Goal: Task Accomplishment & Management: Use online tool/utility

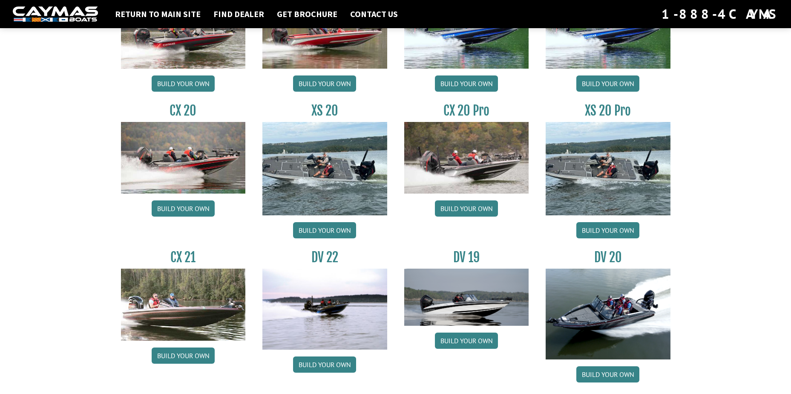
scroll to position [810, 0]
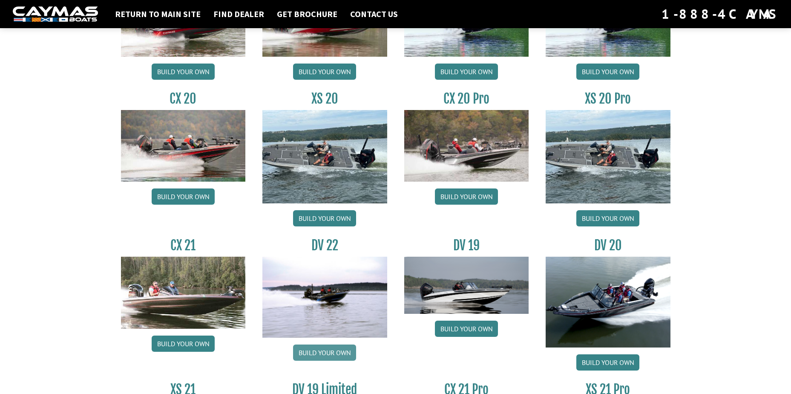
click at [331, 349] on link "Build your own" at bounding box center [324, 352] width 63 height 16
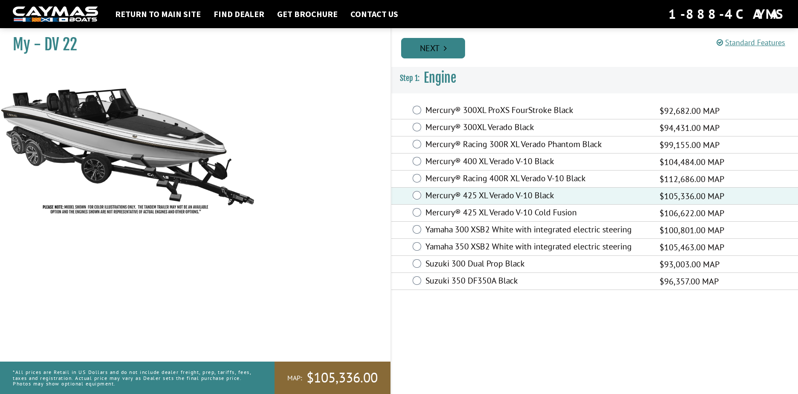
click at [425, 51] on link "Next" at bounding box center [433, 48] width 64 height 20
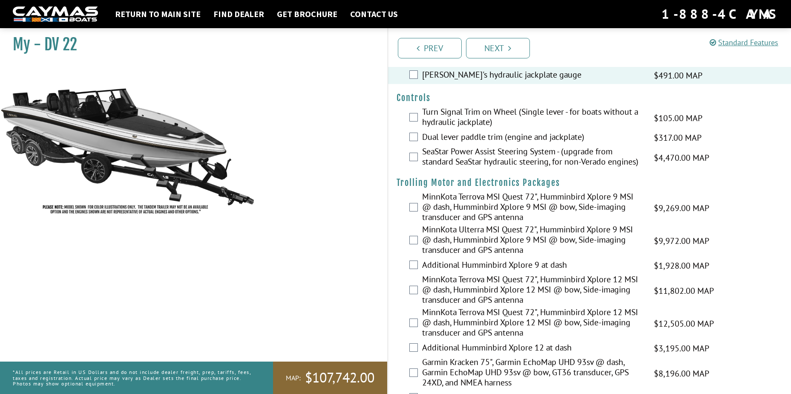
scroll to position [85, 0]
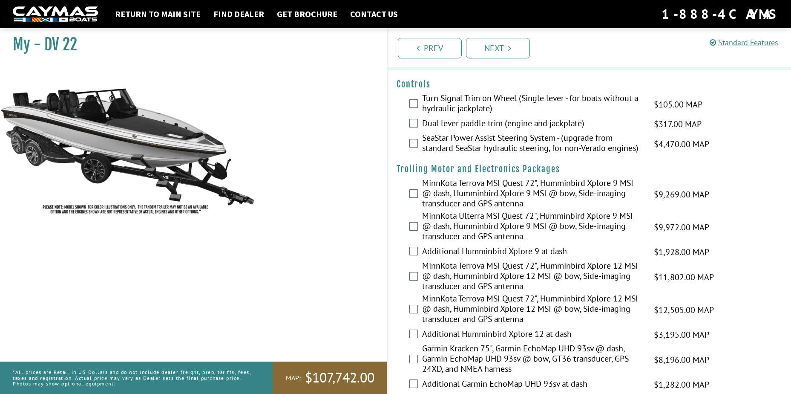
click at [407, 124] on div "Dual lever paddle trim (engine and jackplate) $317.00 MAP $375.00 MSRP" at bounding box center [590, 124] width 404 height 17
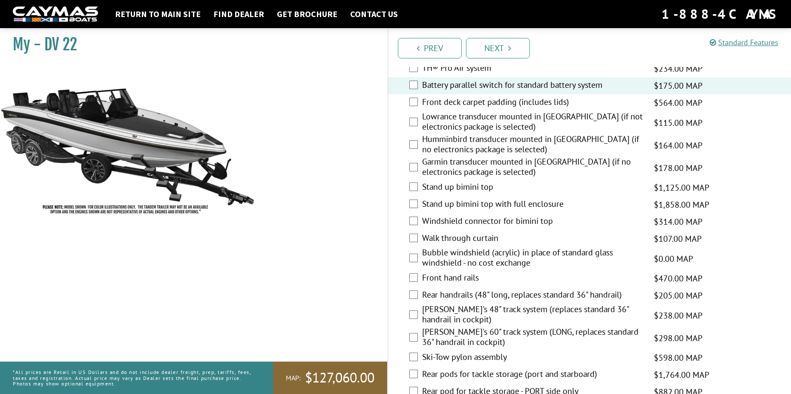
scroll to position [1151, 0]
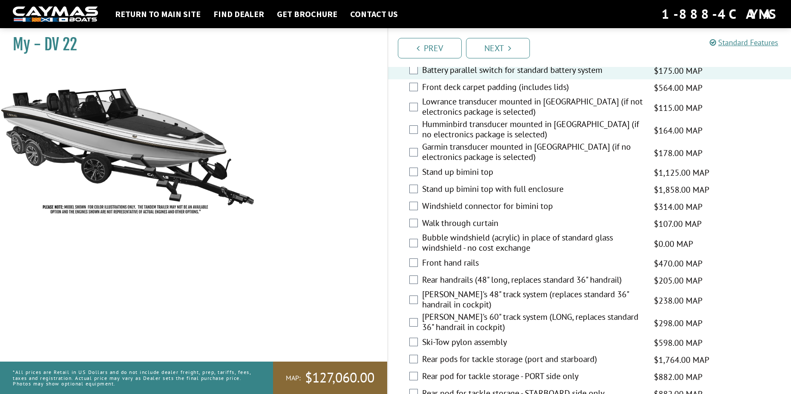
click at [419, 187] on div "Stand up bimini top with full enclosure $1,858.00 MAP $2,194.00 MSRP" at bounding box center [590, 189] width 404 height 17
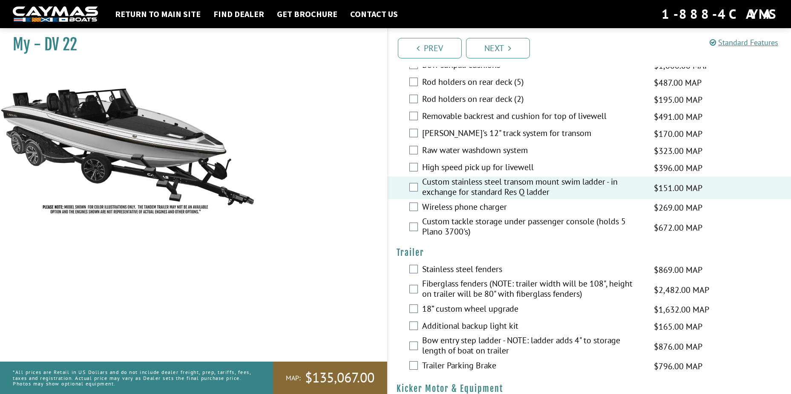
scroll to position [1675, 0]
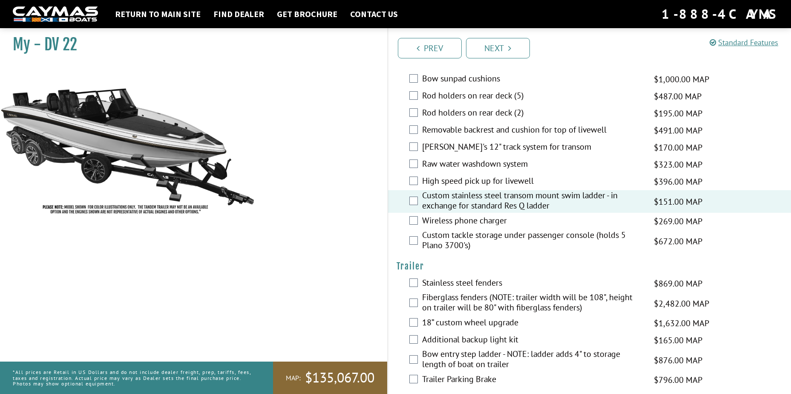
click at [418, 133] on div "Removable backrest and cushion for top of livewell $491.00 MAP $580.00 MSRP" at bounding box center [590, 130] width 404 height 17
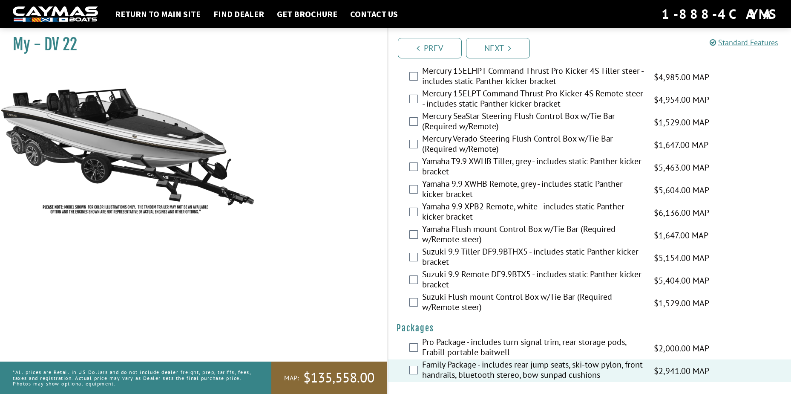
scroll to position [2059, 0]
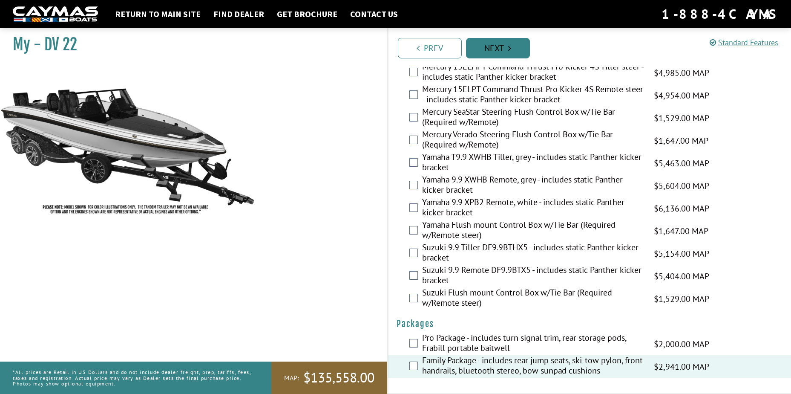
click at [484, 51] on link "Next" at bounding box center [498, 48] width 64 height 20
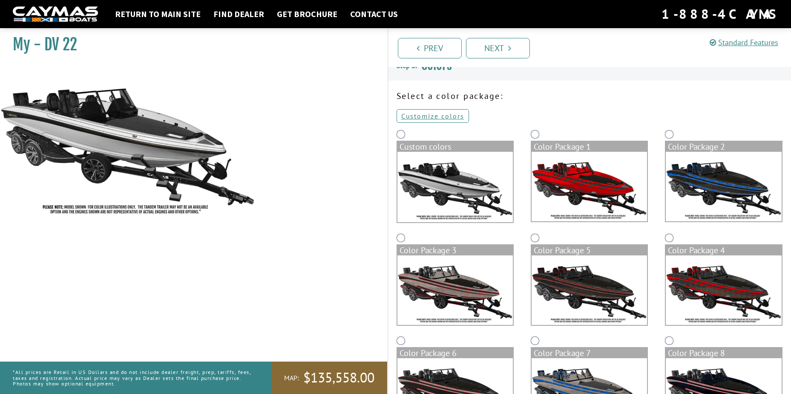
scroll to position [0, 0]
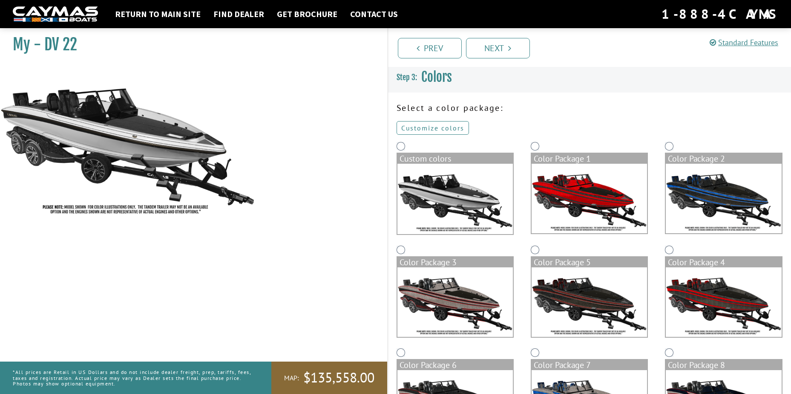
click at [425, 126] on link "Customize colors" at bounding box center [433, 128] width 72 height 14
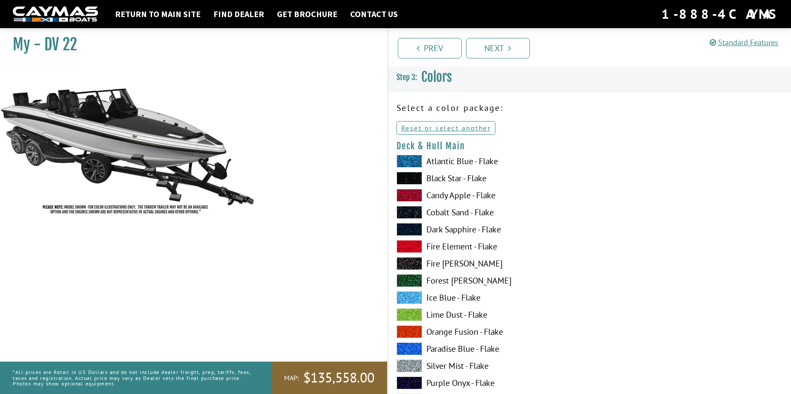
click at [403, 175] on span at bounding box center [410, 178] width 26 height 13
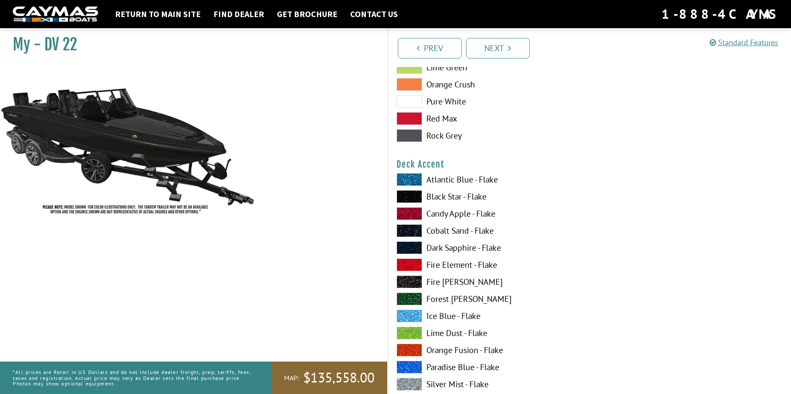
scroll to position [511, 0]
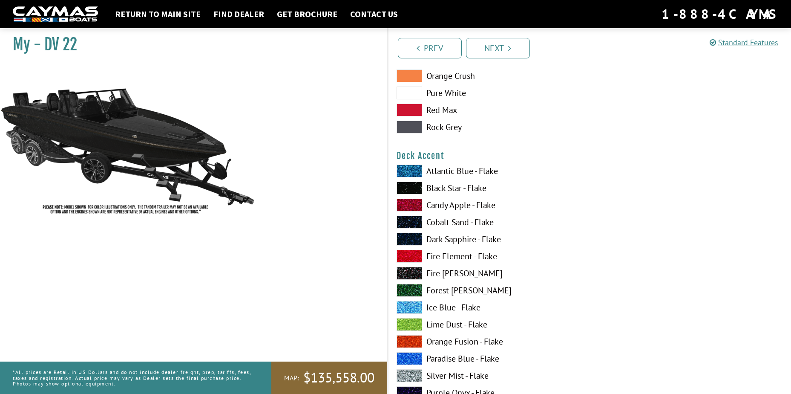
click at [400, 189] on span at bounding box center [410, 188] width 26 height 13
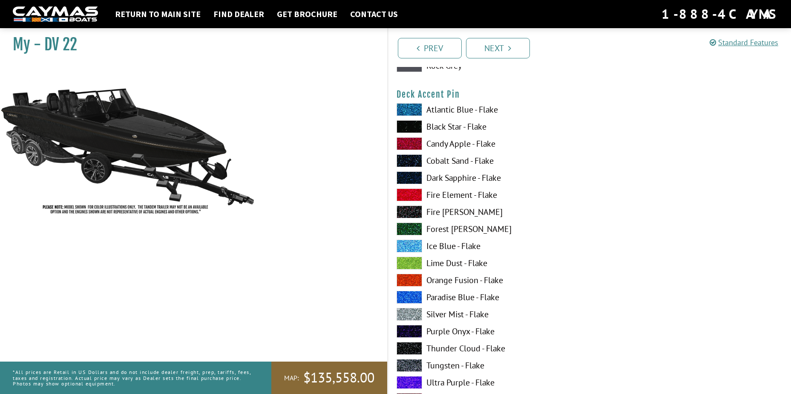
scroll to position [1108, 0]
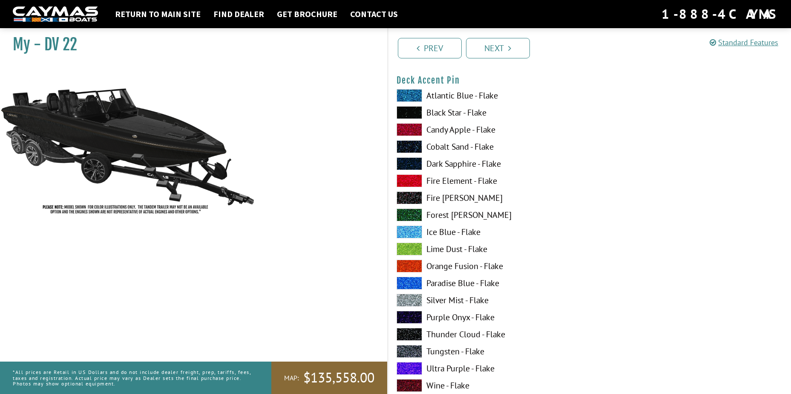
click at [404, 298] on span at bounding box center [410, 300] width 26 height 13
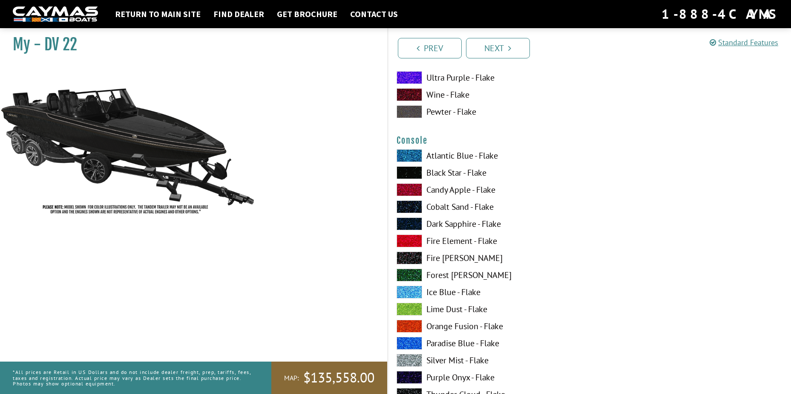
scroll to position [1407, 0]
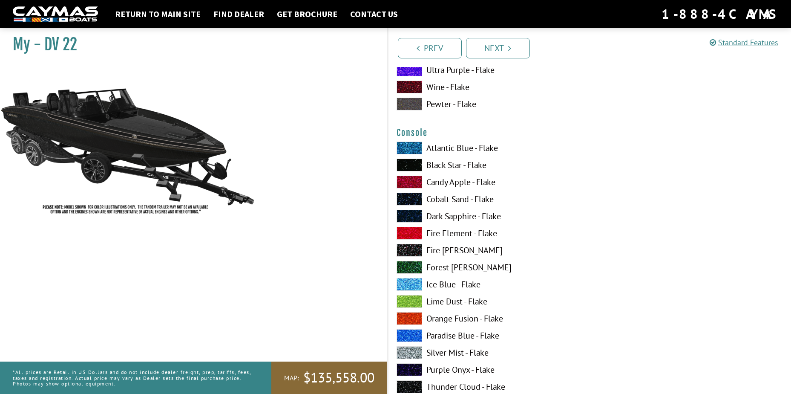
click at [410, 167] on span at bounding box center [410, 165] width 26 height 13
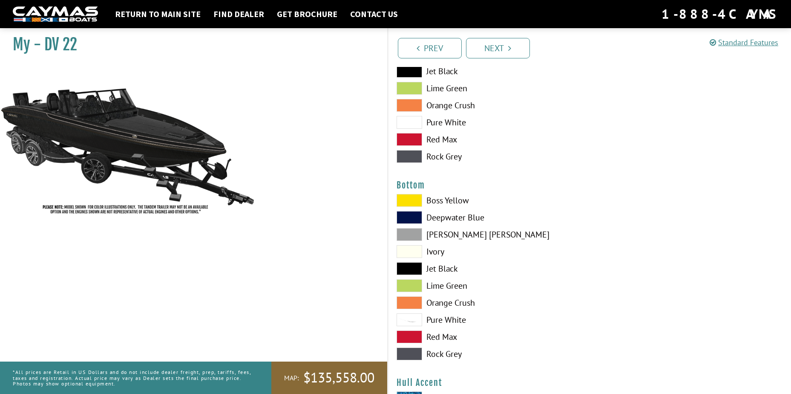
scroll to position [1918, 0]
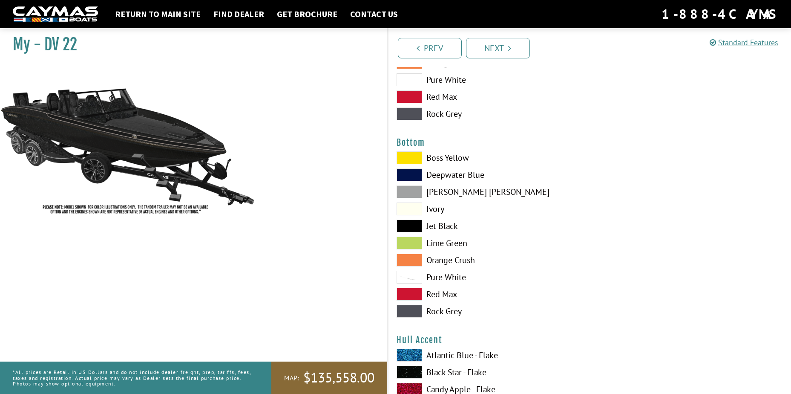
click at [416, 226] on span at bounding box center [410, 226] width 26 height 13
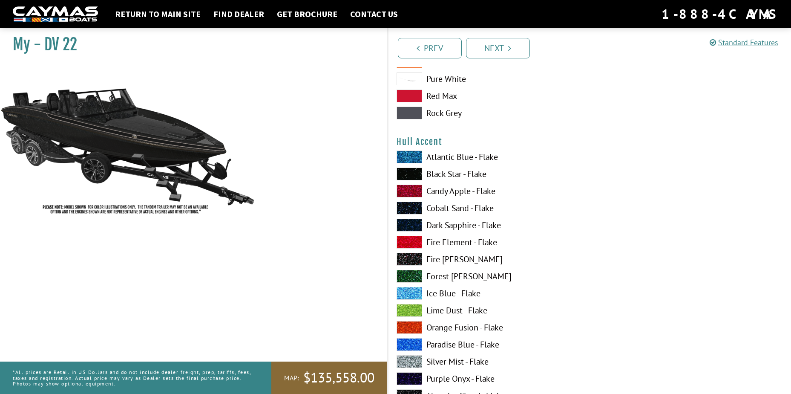
scroll to position [2131, 0]
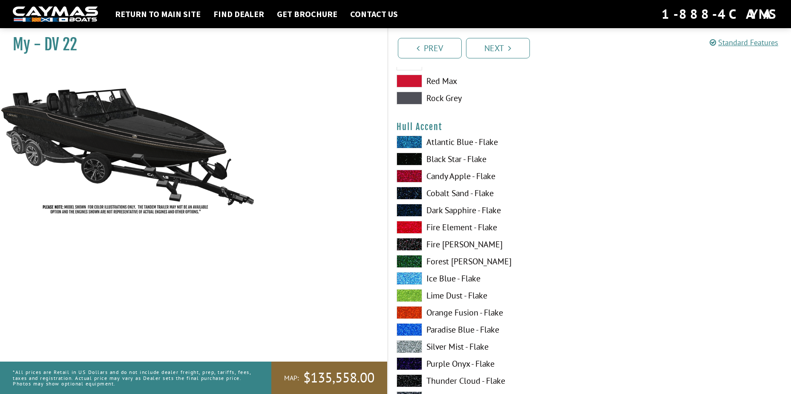
click at [412, 344] on span at bounding box center [410, 346] width 26 height 13
click at [410, 156] on span at bounding box center [410, 159] width 26 height 13
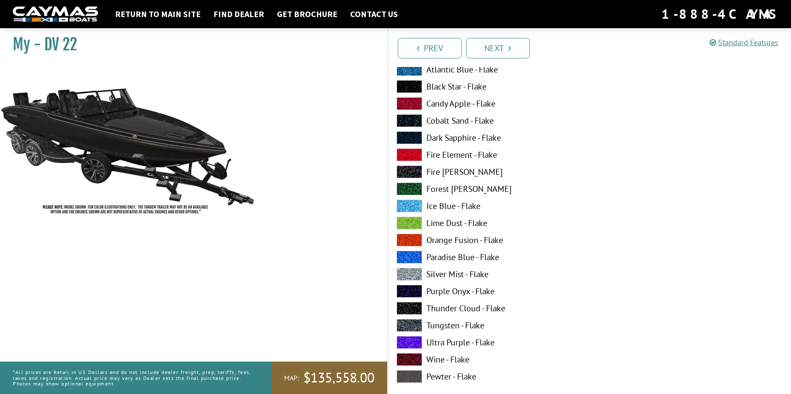
scroll to position [2728, 0]
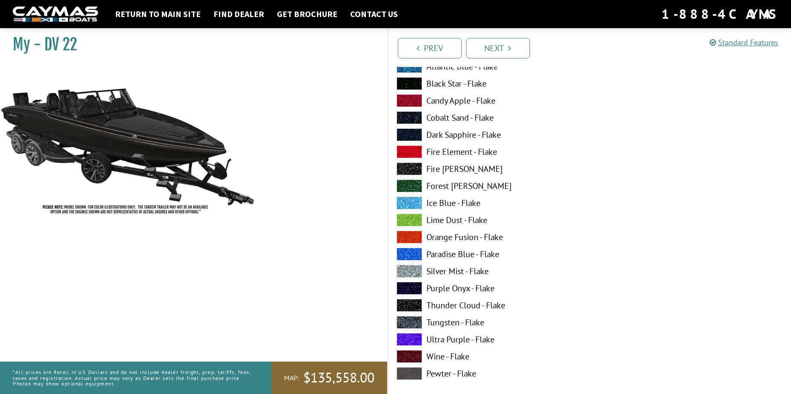
click at [413, 268] on span at bounding box center [410, 271] width 26 height 13
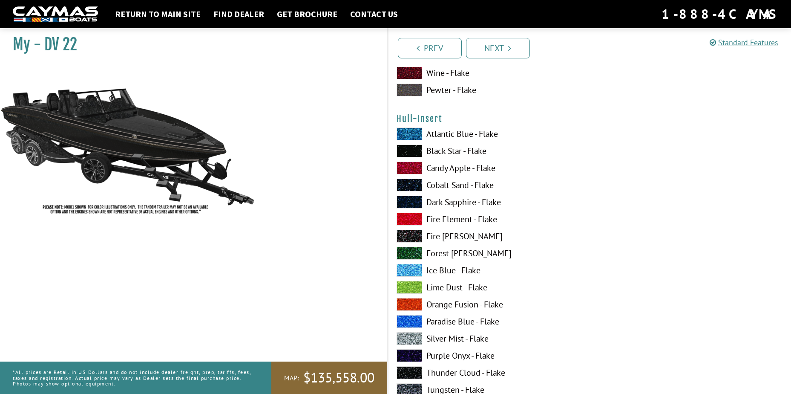
scroll to position [3026, 0]
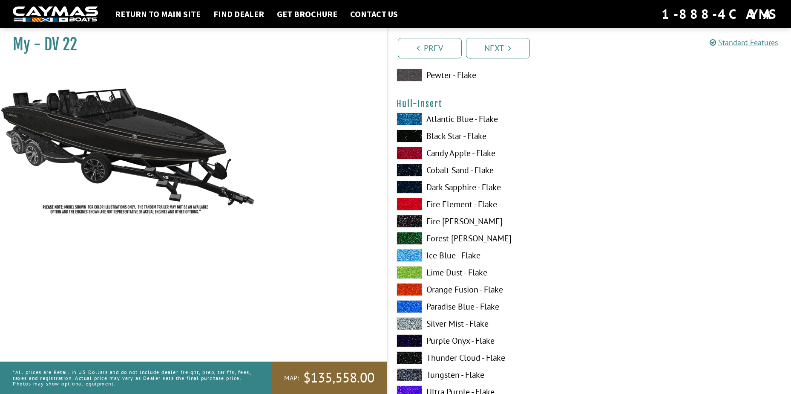
click at [412, 135] on span at bounding box center [410, 136] width 26 height 13
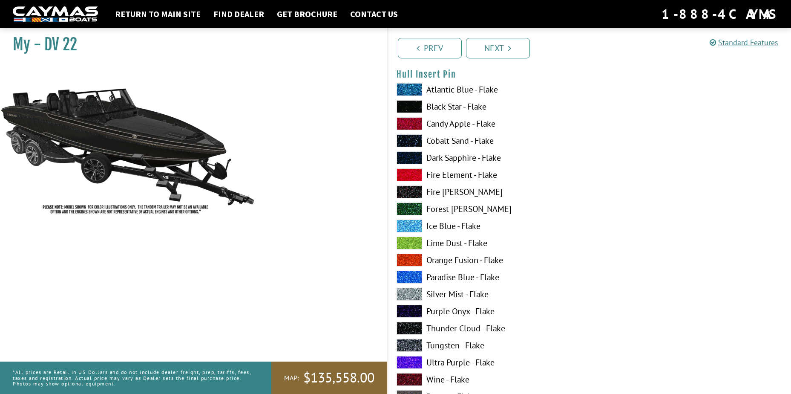
scroll to position [3580, 0]
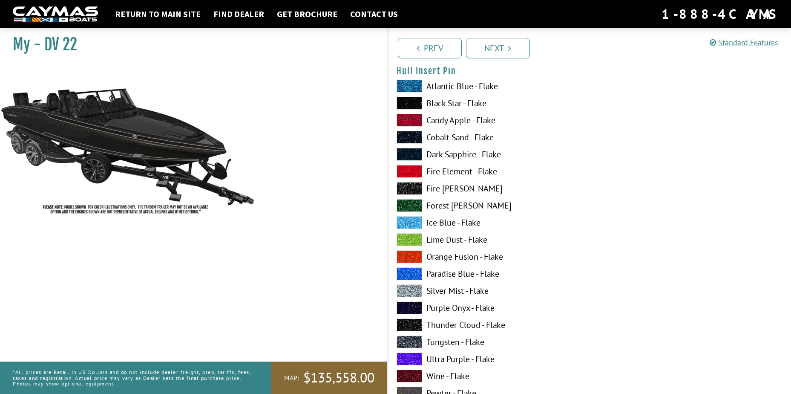
click at [412, 291] on span at bounding box center [410, 290] width 26 height 13
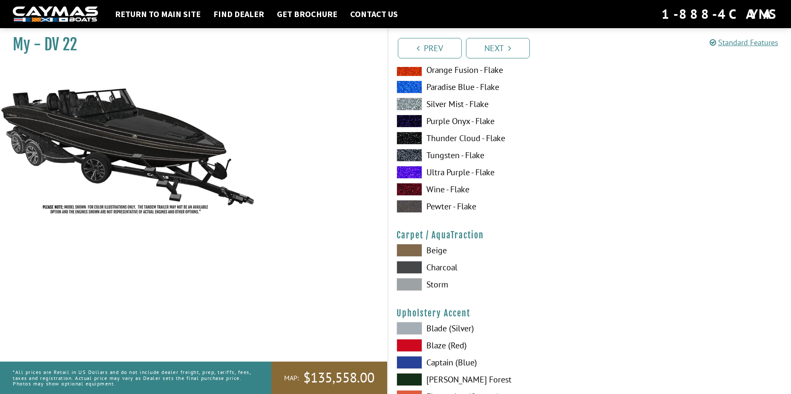
scroll to position [3793, 0]
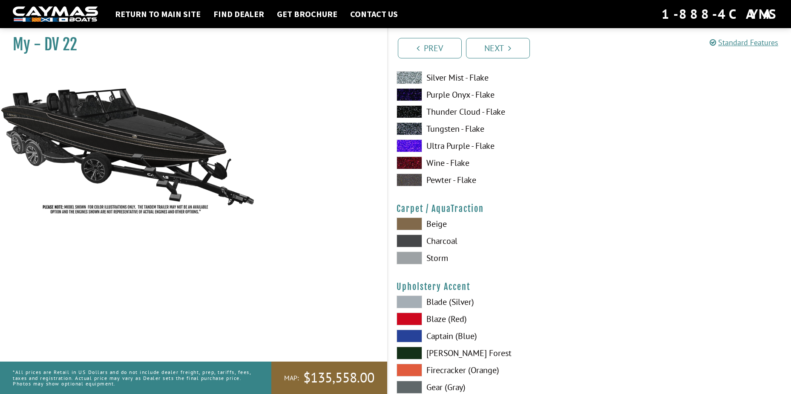
drag, startPoint x: 416, startPoint y: 222, endPoint x: 428, endPoint y: 217, distance: 12.6
click at [418, 221] on span at bounding box center [410, 223] width 26 height 13
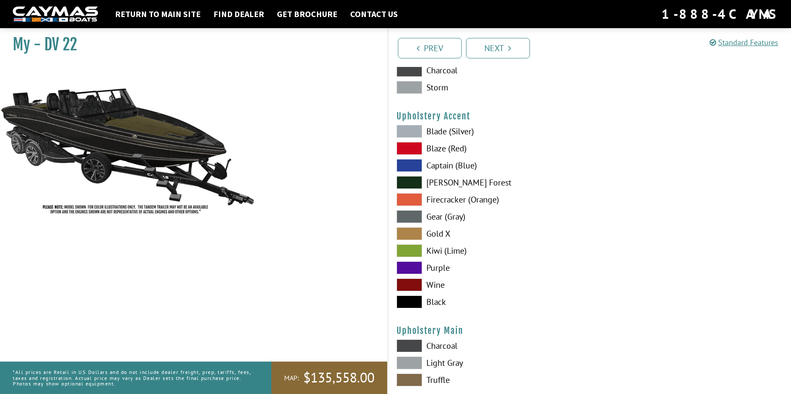
scroll to position [4006, 0]
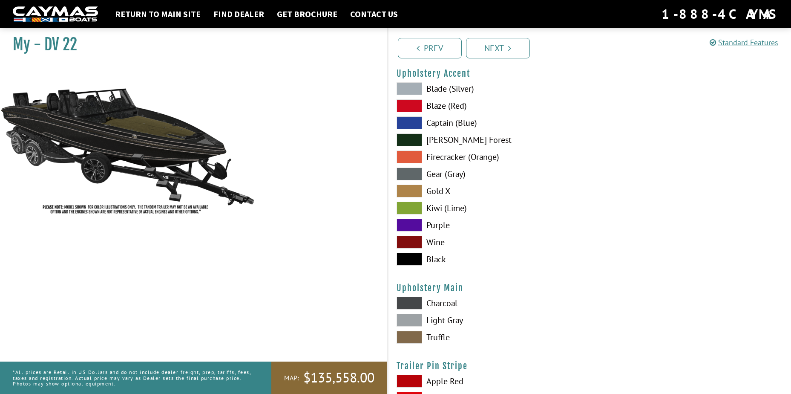
click at [409, 333] on span at bounding box center [410, 337] width 26 height 13
click at [407, 257] on span at bounding box center [410, 259] width 26 height 13
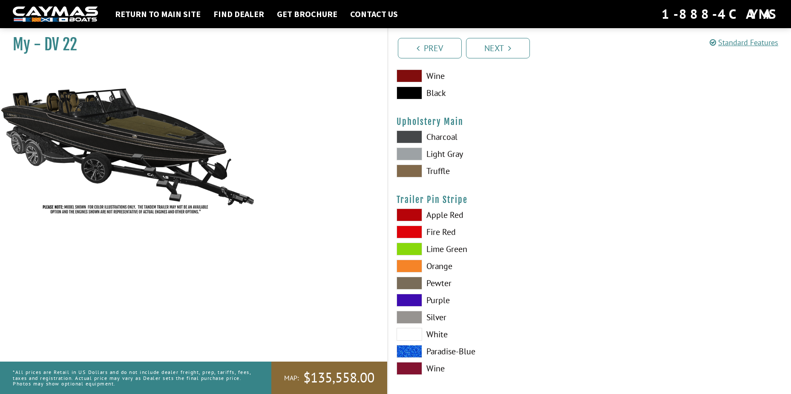
scroll to position [4179, 0]
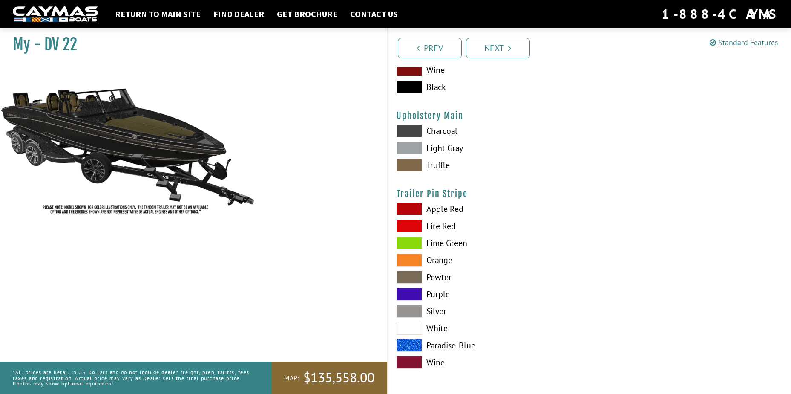
click at [406, 312] on span at bounding box center [410, 311] width 26 height 13
click at [438, 47] on link "Prev" at bounding box center [430, 48] width 64 height 20
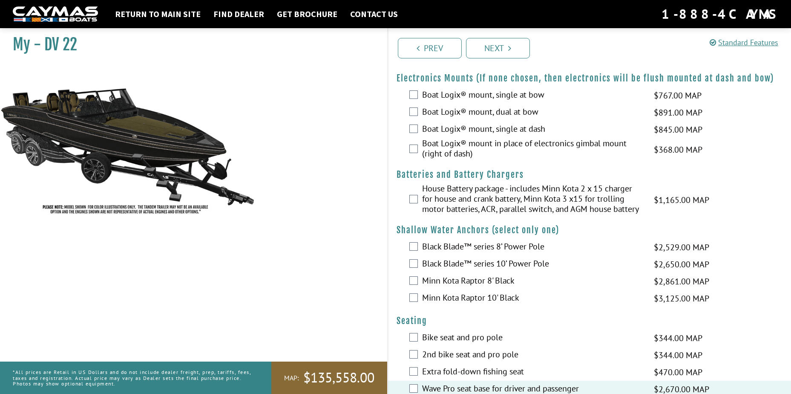
scroll to position [597, 0]
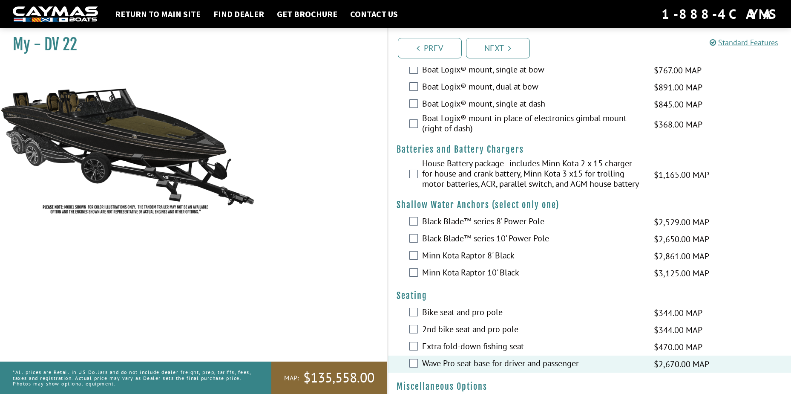
click at [407, 173] on div "House Battery package - includes Minn Kota 2 x 15 charger for house and crank b…" at bounding box center [590, 174] width 404 height 33
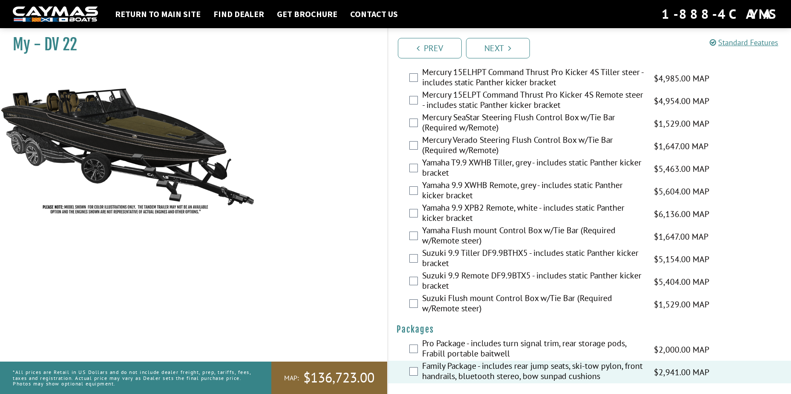
scroll to position [2059, 0]
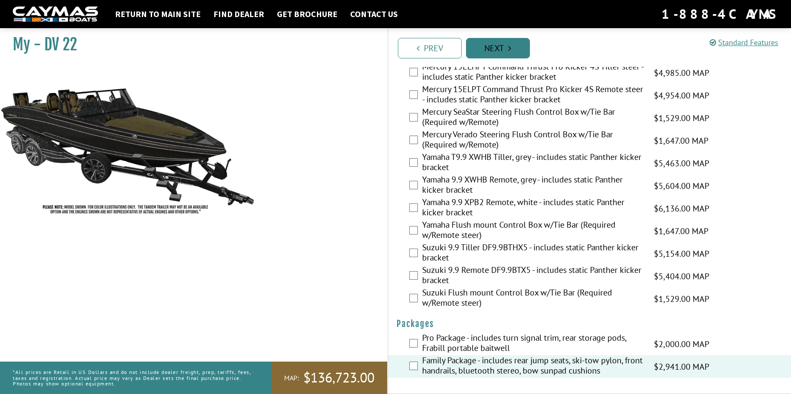
click at [498, 49] on link "Next" at bounding box center [498, 48] width 64 height 20
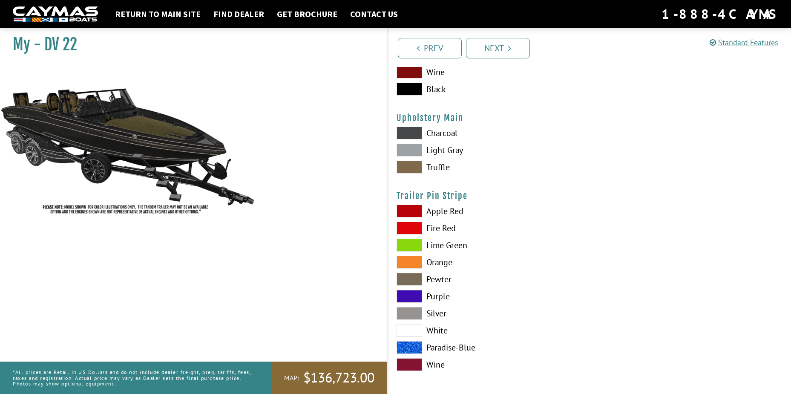
scroll to position [4179, 0]
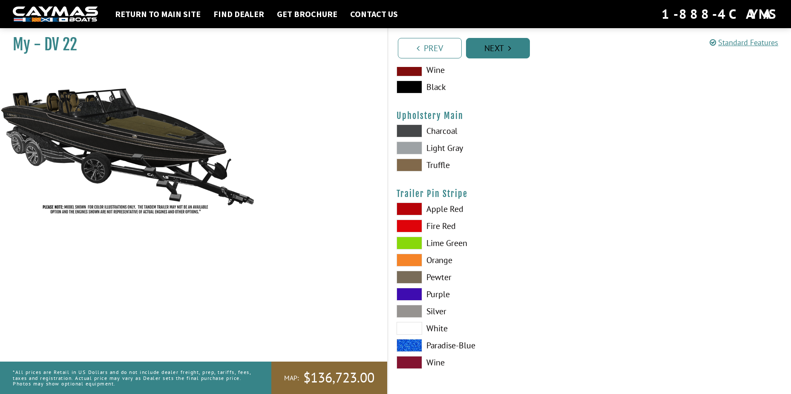
click at [511, 50] on icon "Pagination" at bounding box center [509, 48] width 3 height 9
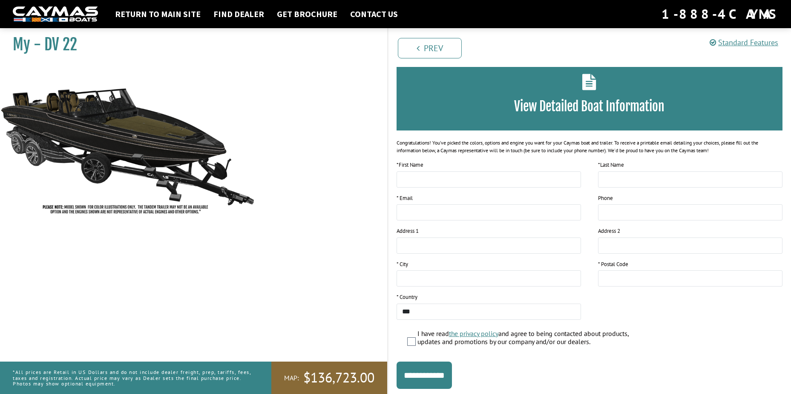
scroll to position [0, 0]
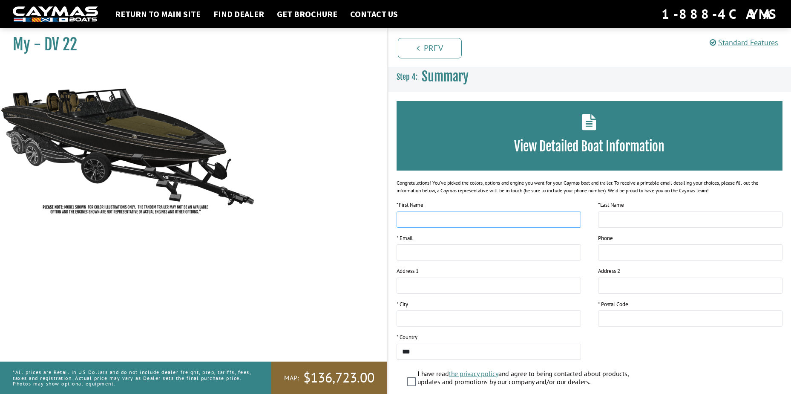
click at [469, 220] on input "text" at bounding box center [489, 219] width 185 height 16
type input "******"
type input "********"
type input "**********"
click at [631, 249] on input "tel" at bounding box center [690, 252] width 185 height 16
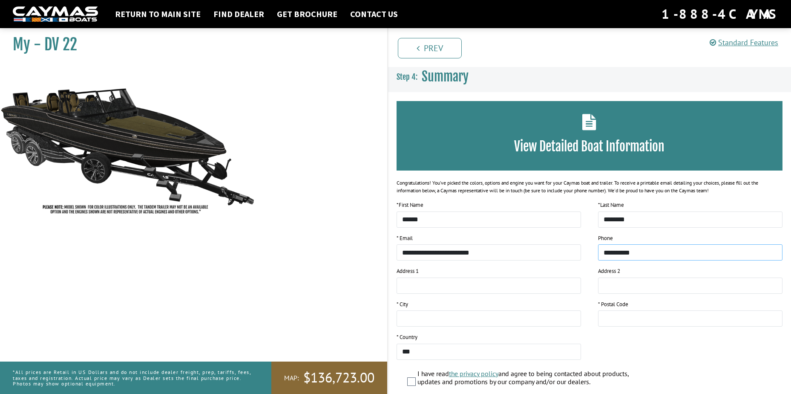
type input "**********"
type input "**"
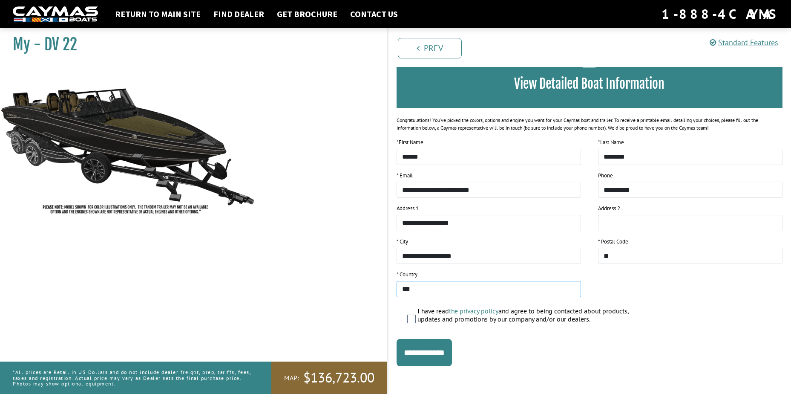
scroll to position [64, 0]
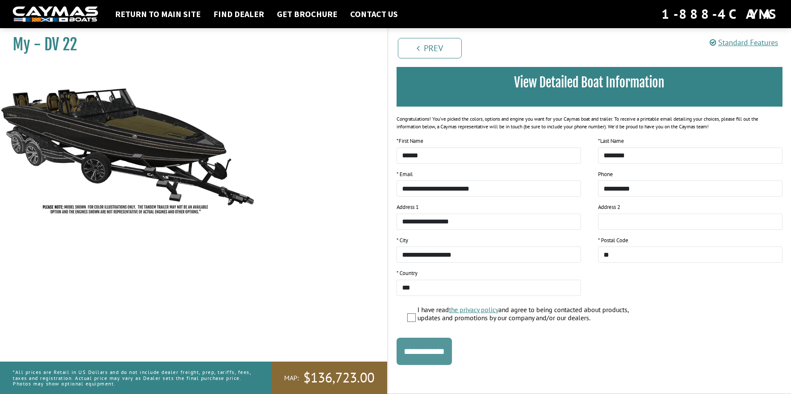
click at [436, 353] on input "**********" at bounding box center [424, 351] width 55 height 27
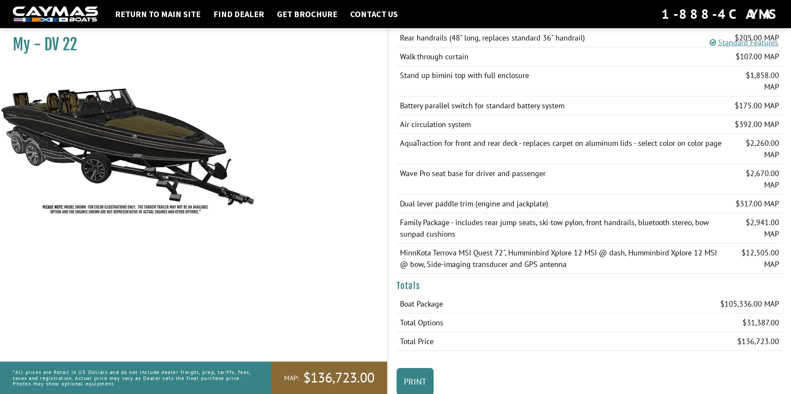
scroll to position [762, 0]
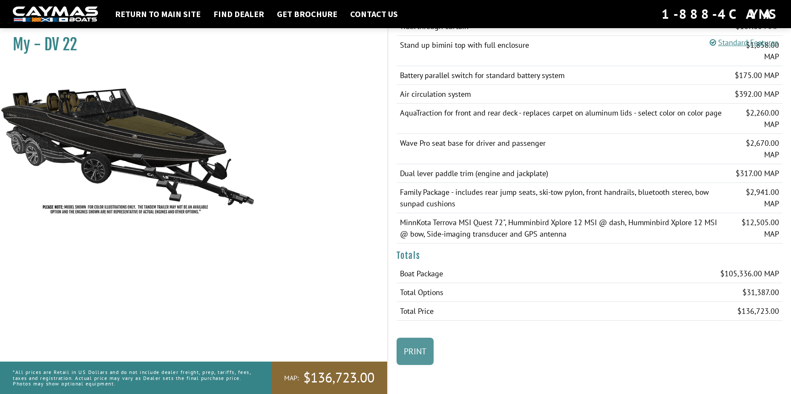
click at [421, 346] on link "Print" at bounding box center [415, 351] width 37 height 27
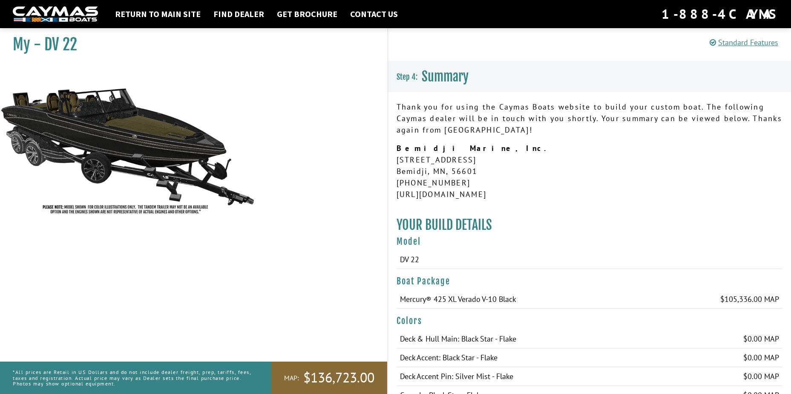
click at [49, 12] on img at bounding box center [55, 14] width 85 height 16
